Goal: Task Accomplishment & Management: Manage account settings

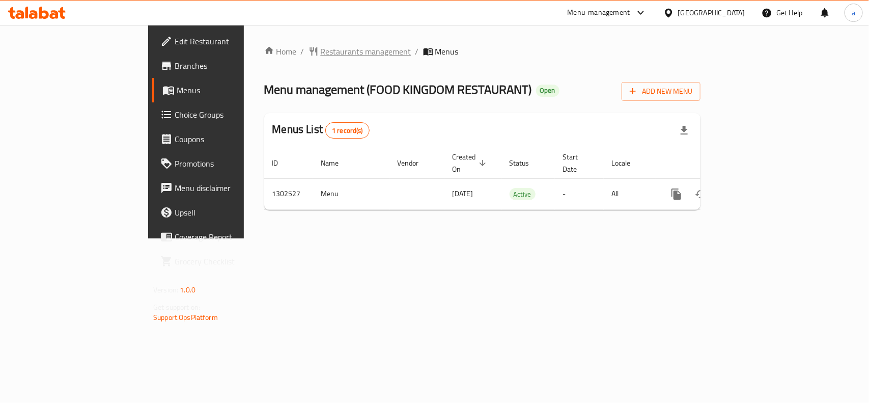
click at [321, 52] on span "Restaurants management" at bounding box center [366, 51] width 91 height 12
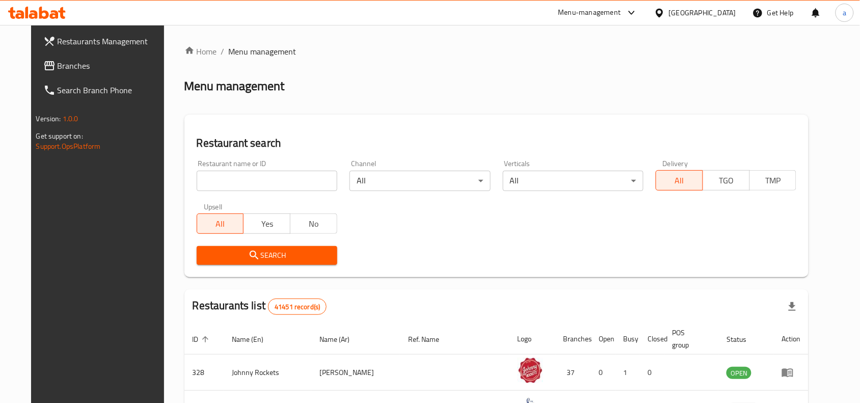
drag, startPoint x: 99, startPoint y: 68, endPoint x: 85, endPoint y: 70, distance: 14.9
click at [99, 68] on span "Branches" at bounding box center [112, 66] width 109 height 12
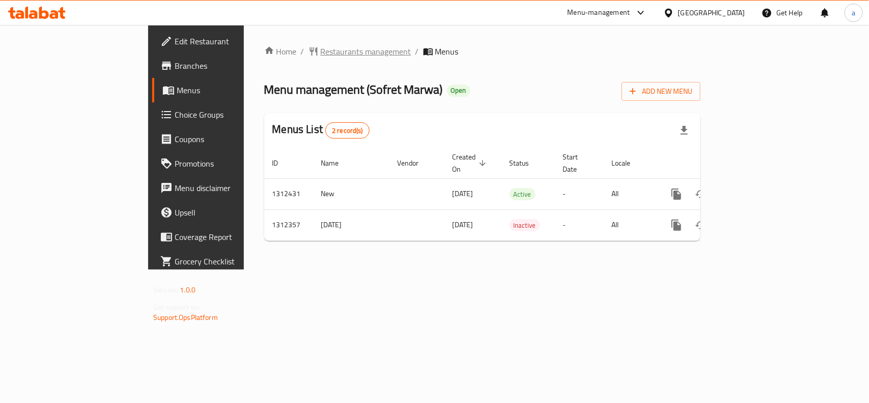
click at [321, 52] on span "Restaurants management" at bounding box center [366, 51] width 91 height 12
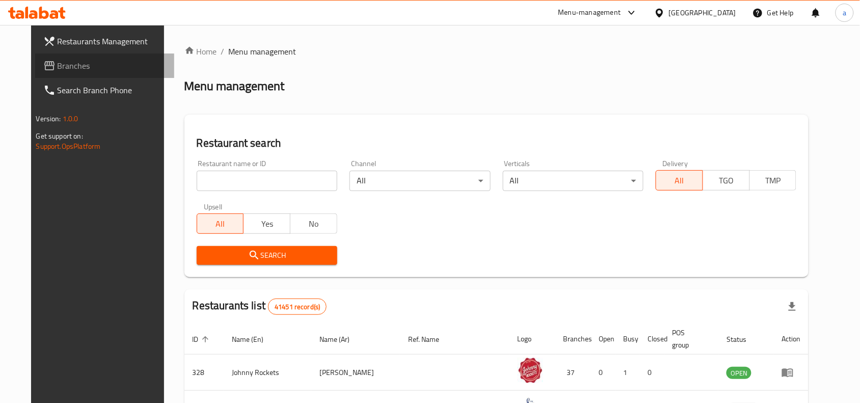
click at [67, 73] on link "Branches" at bounding box center [105, 65] width 140 height 24
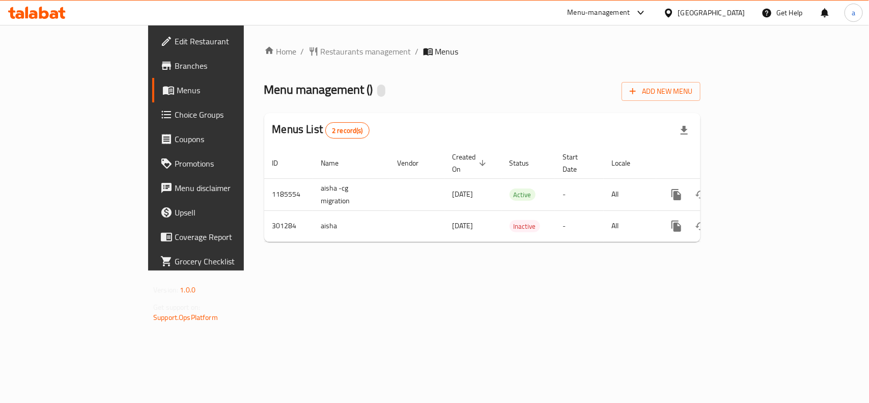
click at [175, 113] on span "Choice Groups" at bounding box center [230, 114] width 111 height 12
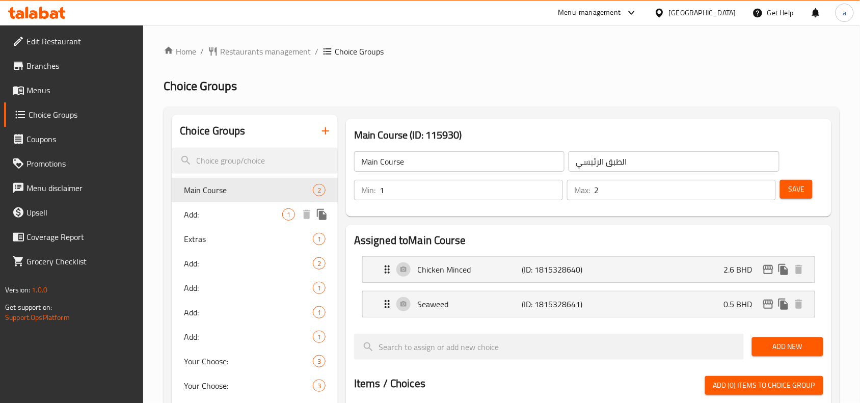
click at [241, 215] on span "Add:" at bounding box center [233, 214] width 98 height 12
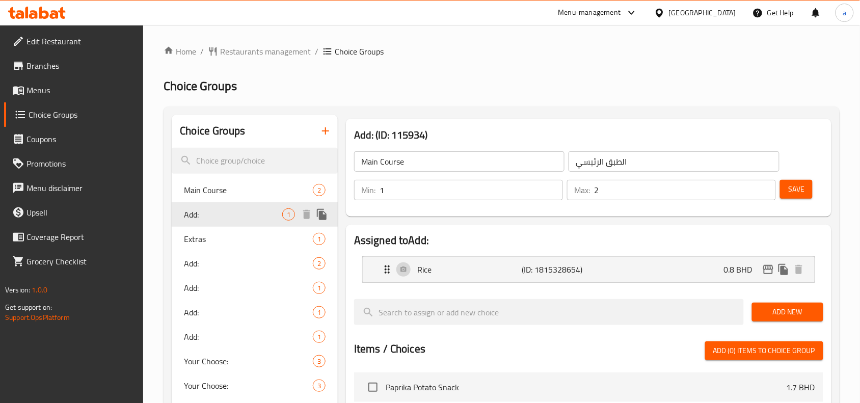
type input "Add:"
type input "أضف:"
type input "0"
type input "1"
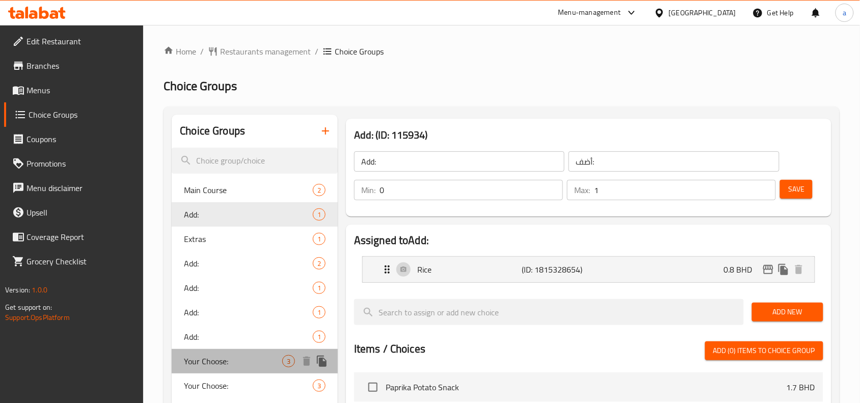
click at [207, 367] on span "Your Choose:" at bounding box center [233, 361] width 98 height 12
type input "Your Choose:"
type input "اختيارك:"
type input "1"
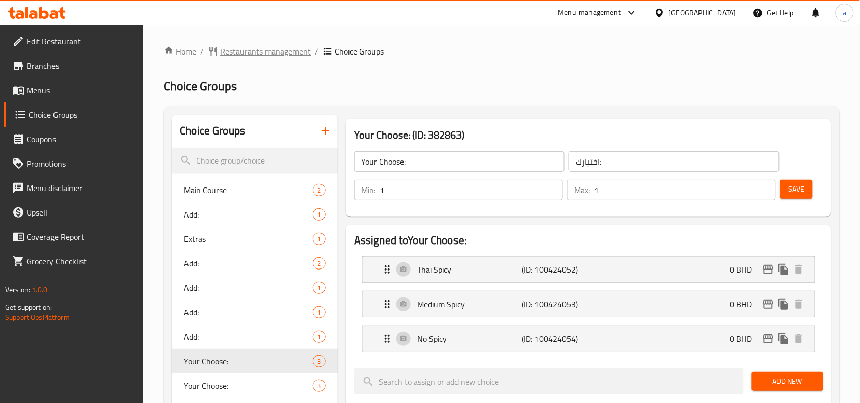
click at [252, 48] on span "Restaurants management" at bounding box center [265, 51] width 91 height 12
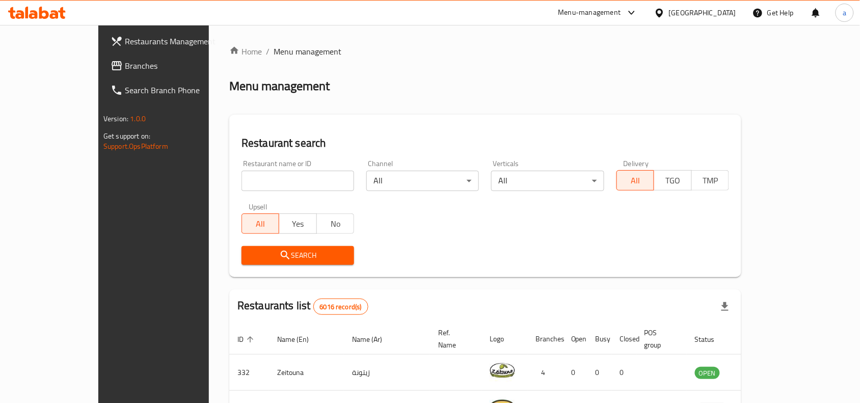
click at [125, 71] on span "Branches" at bounding box center [179, 66] width 109 height 12
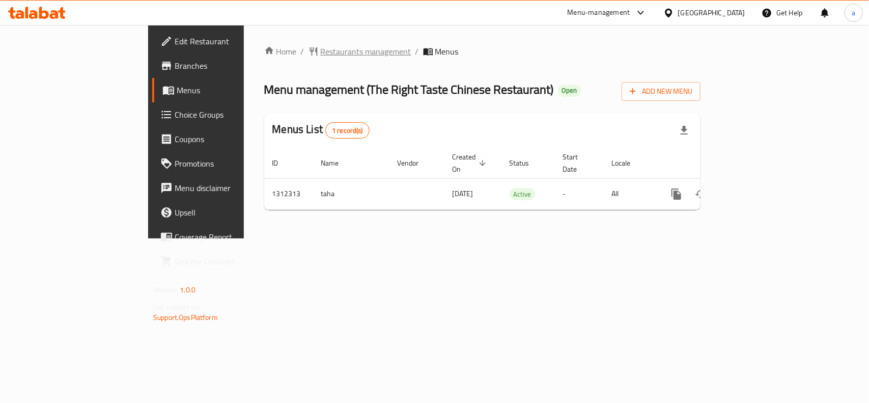
click at [321, 50] on span "Restaurants management" at bounding box center [366, 51] width 91 height 12
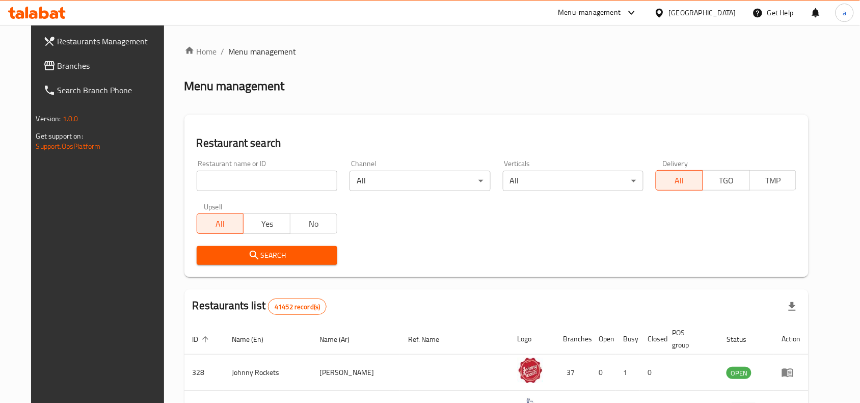
click at [76, 60] on span "Branches" at bounding box center [112, 66] width 109 height 12
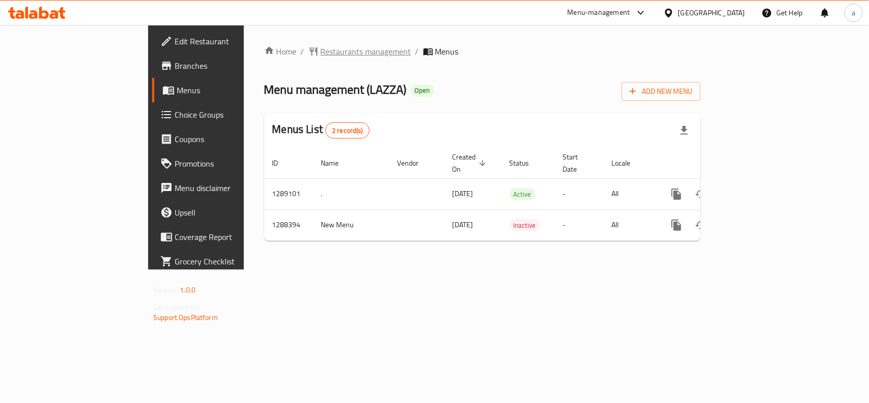
click at [321, 51] on span "Restaurants management" at bounding box center [366, 51] width 91 height 12
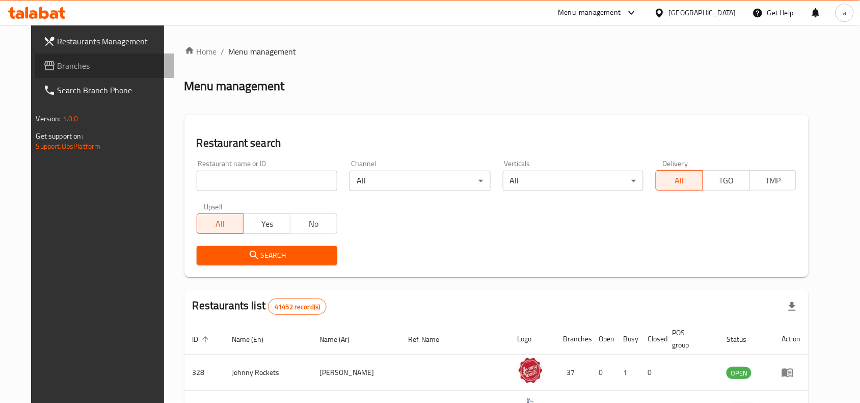
drag, startPoint x: 47, startPoint y: 69, endPoint x: 61, endPoint y: 62, distance: 15.5
click at [58, 69] on span "Branches" at bounding box center [112, 66] width 109 height 12
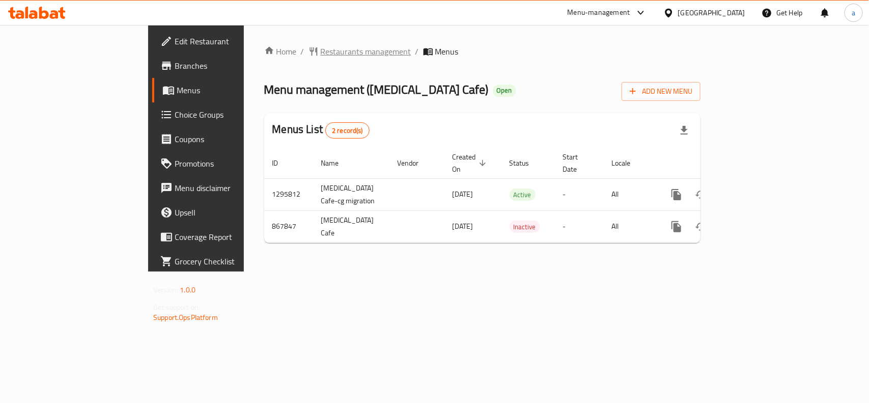
click at [321, 56] on span "Restaurants management" at bounding box center [366, 51] width 91 height 12
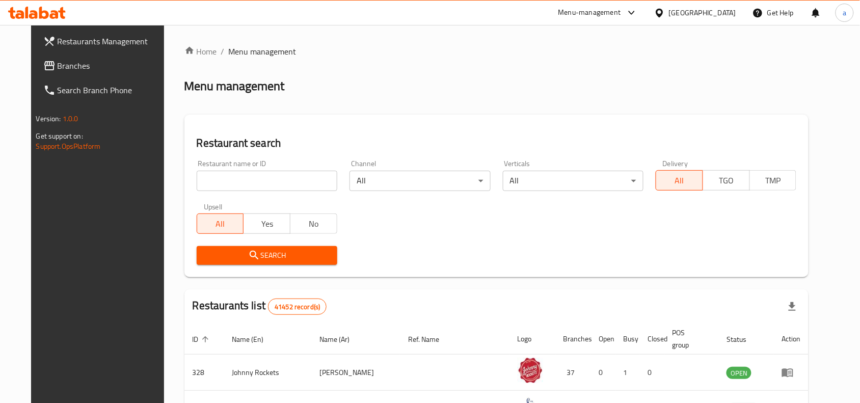
drag, startPoint x: 70, startPoint y: 69, endPoint x: 16, endPoint y: 93, distance: 59.1
click at [70, 69] on span "Branches" at bounding box center [112, 66] width 109 height 12
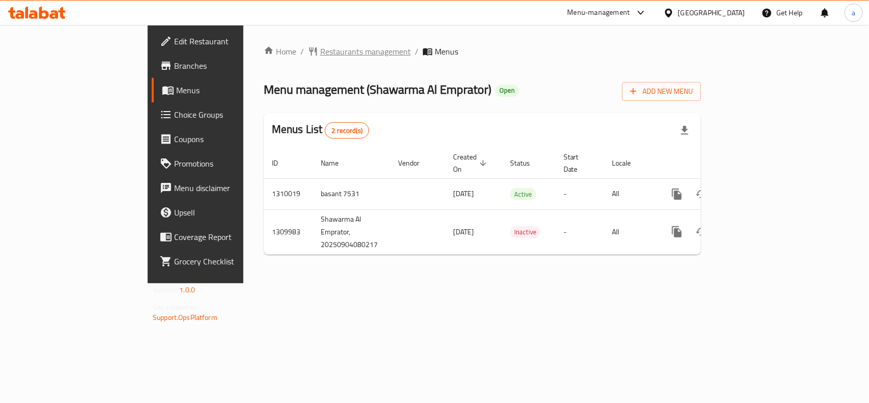
click at [320, 47] on span "Restaurants management" at bounding box center [365, 51] width 91 height 12
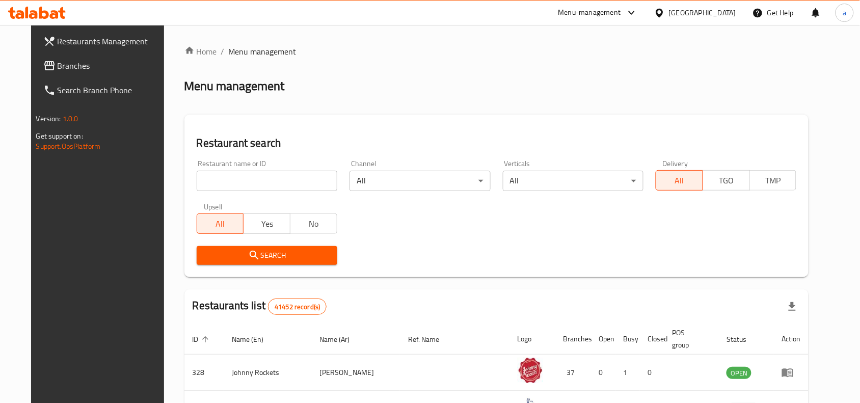
click at [58, 67] on span "Branches" at bounding box center [112, 66] width 109 height 12
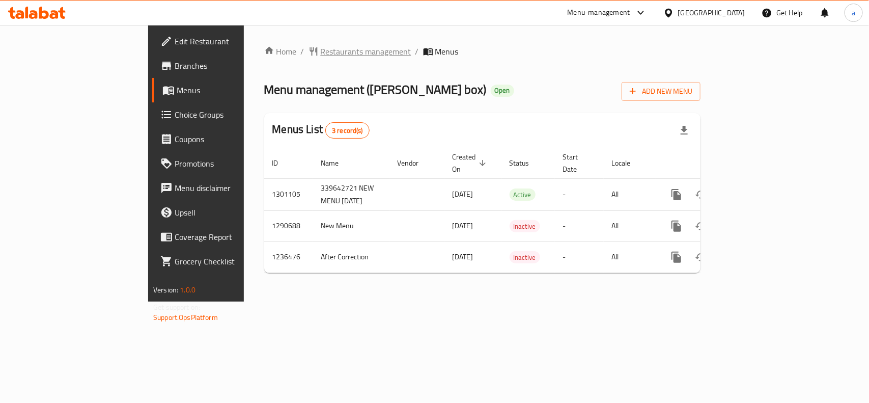
click at [321, 46] on span "Restaurants management" at bounding box center [366, 51] width 91 height 12
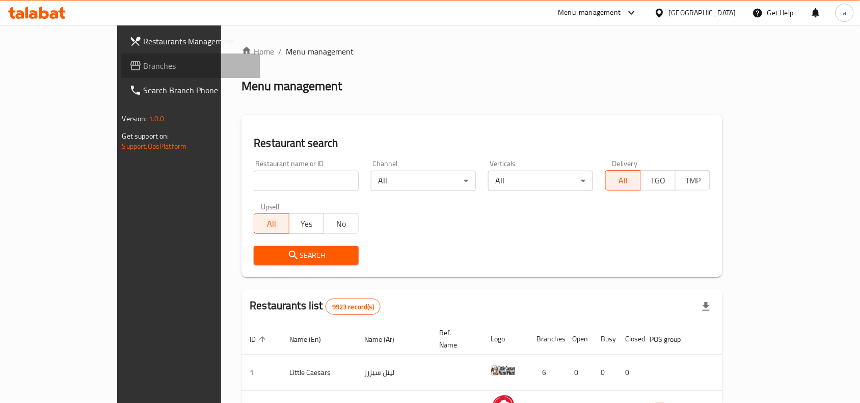
click at [144, 62] on span "Branches" at bounding box center [198, 66] width 109 height 12
